Goal: Task Accomplishment & Management: Use online tool/utility

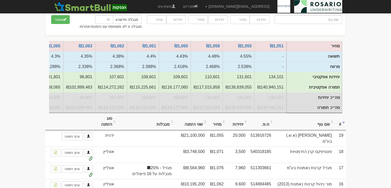
click at [226, 113] on th "מחיר" at bounding box center [216, 121] width 19 height 17
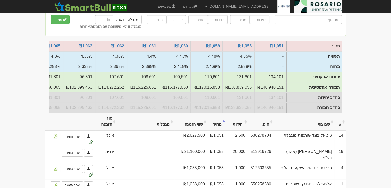
click at [226, 113] on th "מחיר" at bounding box center [216, 121] width 19 height 17
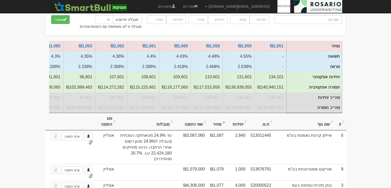
click at [226, 113] on th "מחיר" at bounding box center [216, 121] width 19 height 17
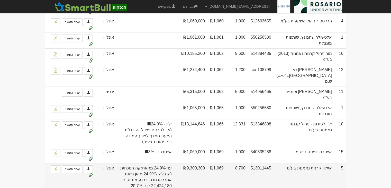
scroll to position [231, 0]
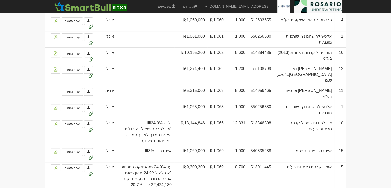
drag, startPoint x: 230, startPoint y: 142, endPoint x: 54, endPoint y: 199, distance: 184.7
click at [54, 187] on html "Yarin@rosario-capital.co.il הגדרות חשבונות הנפקה תבניות הודעות קיבול X" at bounding box center [195, 123] width 391 height 709
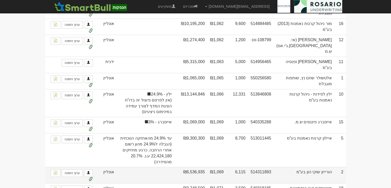
click at [267, 167] on td "514311893" at bounding box center [261, 175] width 26 height 16
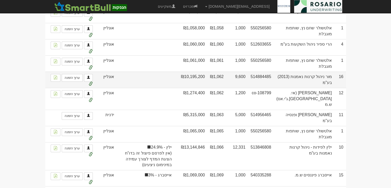
scroll to position [80, 0]
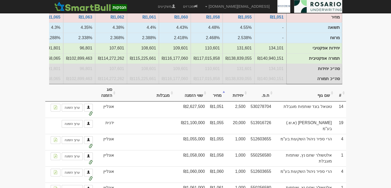
click at [207, 84] on th "שווי הזמנה" at bounding box center [190, 92] width 33 height 17
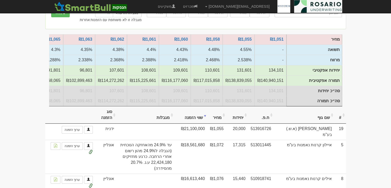
scroll to position [0, 0]
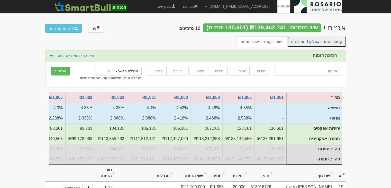
click at [320, 38] on link "קליטת הזמנות אונליין (1 ממתינות)" at bounding box center [316, 41] width 59 height 11
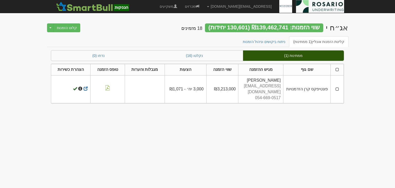
click at [336, 81] on td at bounding box center [337, 89] width 13 height 28
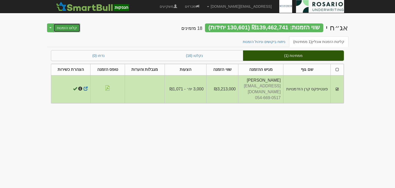
click at [70, 28] on button "קלוט הזמנות" at bounding box center [66, 27] width 27 height 9
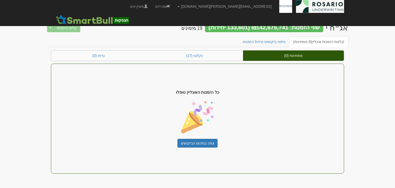
click at [243, 43] on ul "קליטת הזמנות אונליין (0 ממתינות) ניתוח ביקושים וניהול הזמנות" at bounding box center [197, 41] width 301 height 11
click at [253, 40] on link "ניתוח ביקושים וניהול הזמנות" at bounding box center [264, 41] width 51 height 11
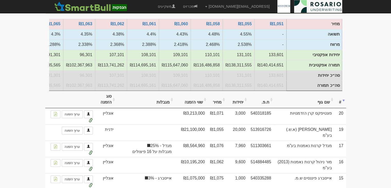
scroll to position [77, 0]
